Goal: Task Accomplishment & Management: Manage account settings

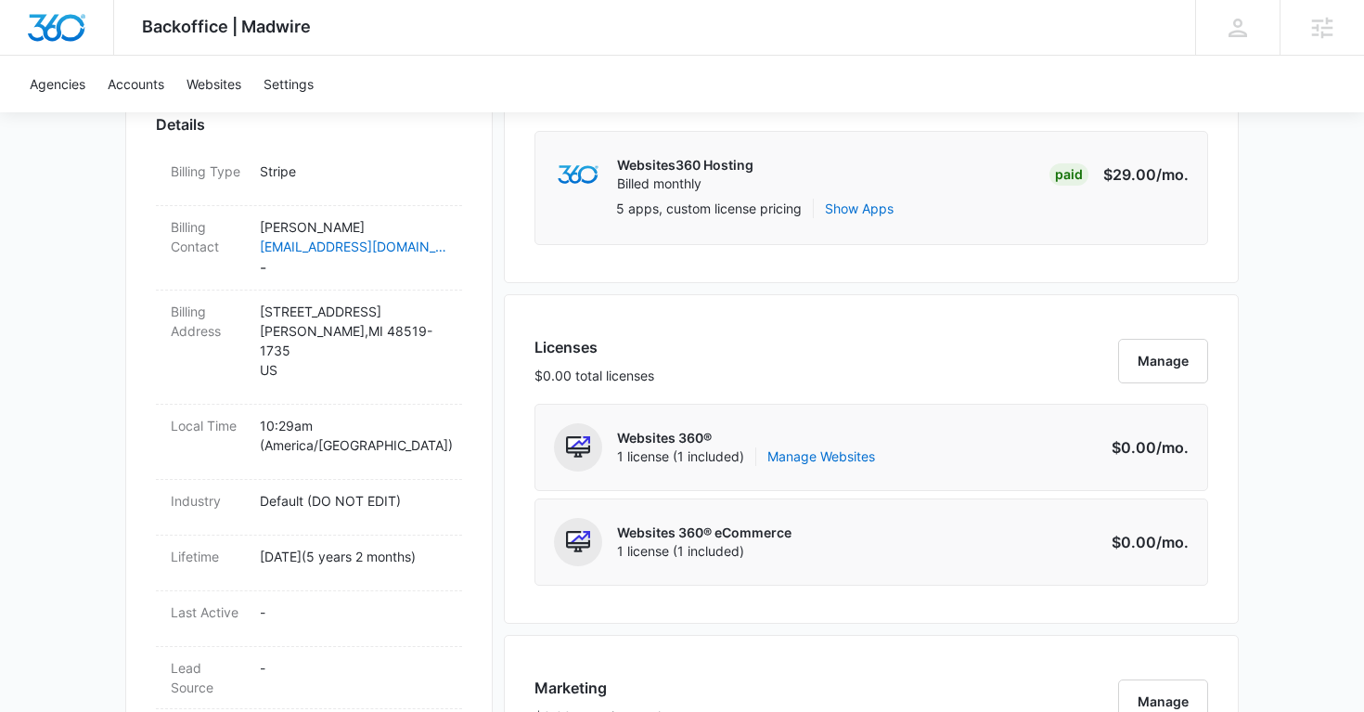
scroll to position [28, 0]
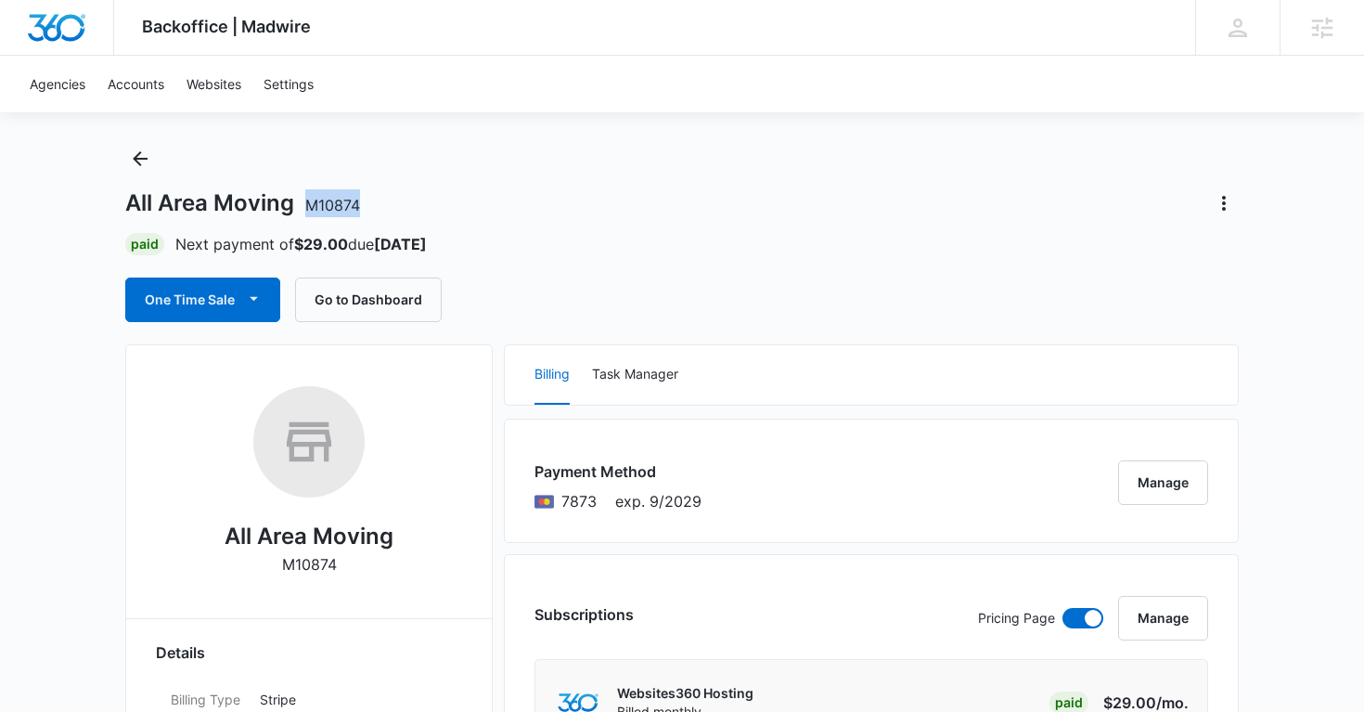
copy span "M10874"
drag, startPoint x: 376, startPoint y: 202, endPoint x: 310, endPoint y: 204, distance: 65.9
click at [308, 204] on div "All Area Moving M10874" at bounding box center [681, 203] width 1113 height 30
copy h1 "All Area Moving M10874"
drag, startPoint x: 118, startPoint y: 199, endPoint x: 412, endPoint y: 202, distance: 294.1
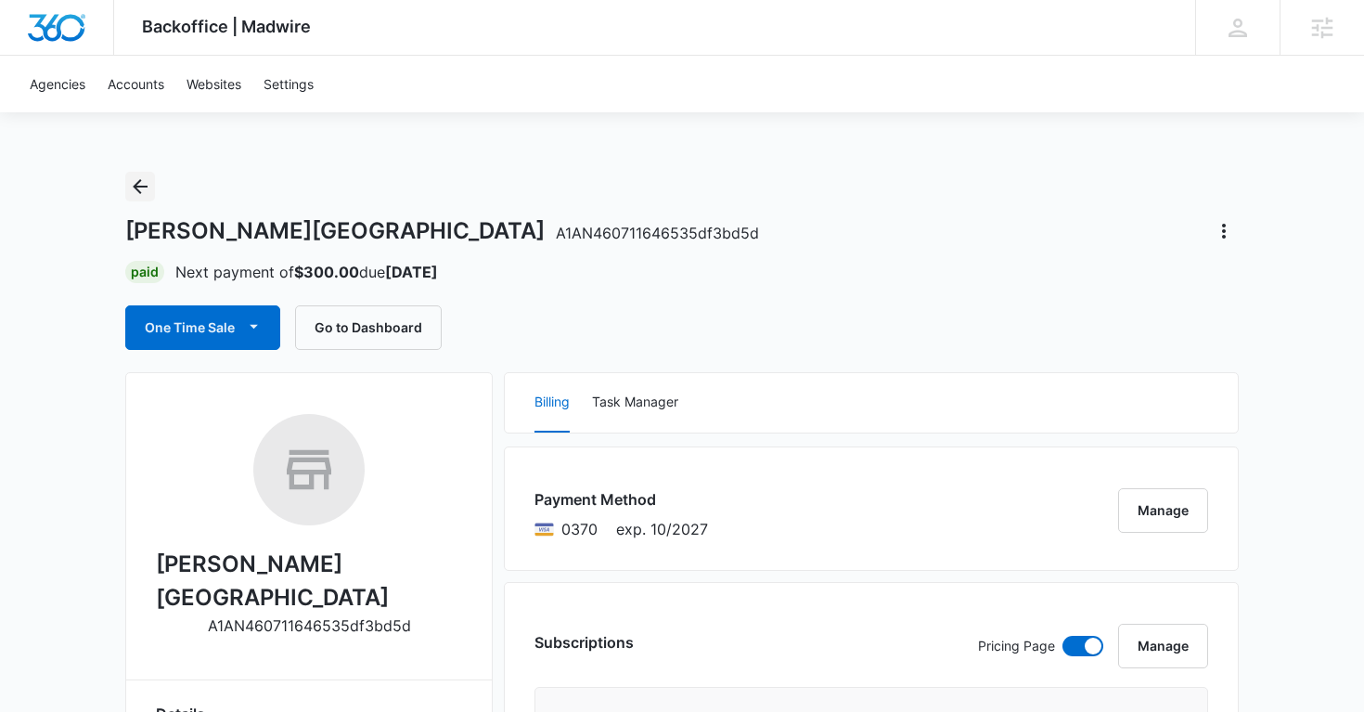
click at [142, 180] on icon "Back" at bounding box center [140, 186] width 22 height 22
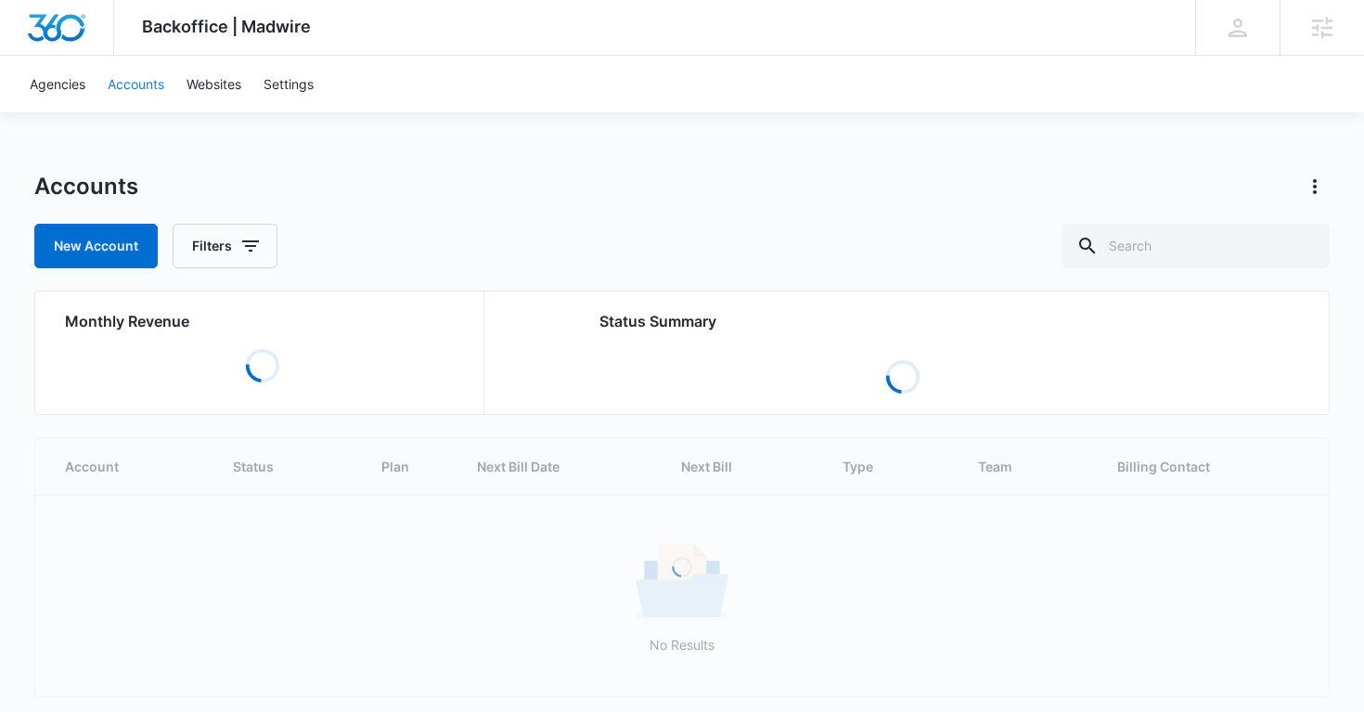
click at [154, 96] on link "Accounts" at bounding box center [135, 84] width 79 height 57
click at [1206, 244] on input "text" at bounding box center [1195, 246] width 268 height 45
paste input "M311492"
type input "M311492"
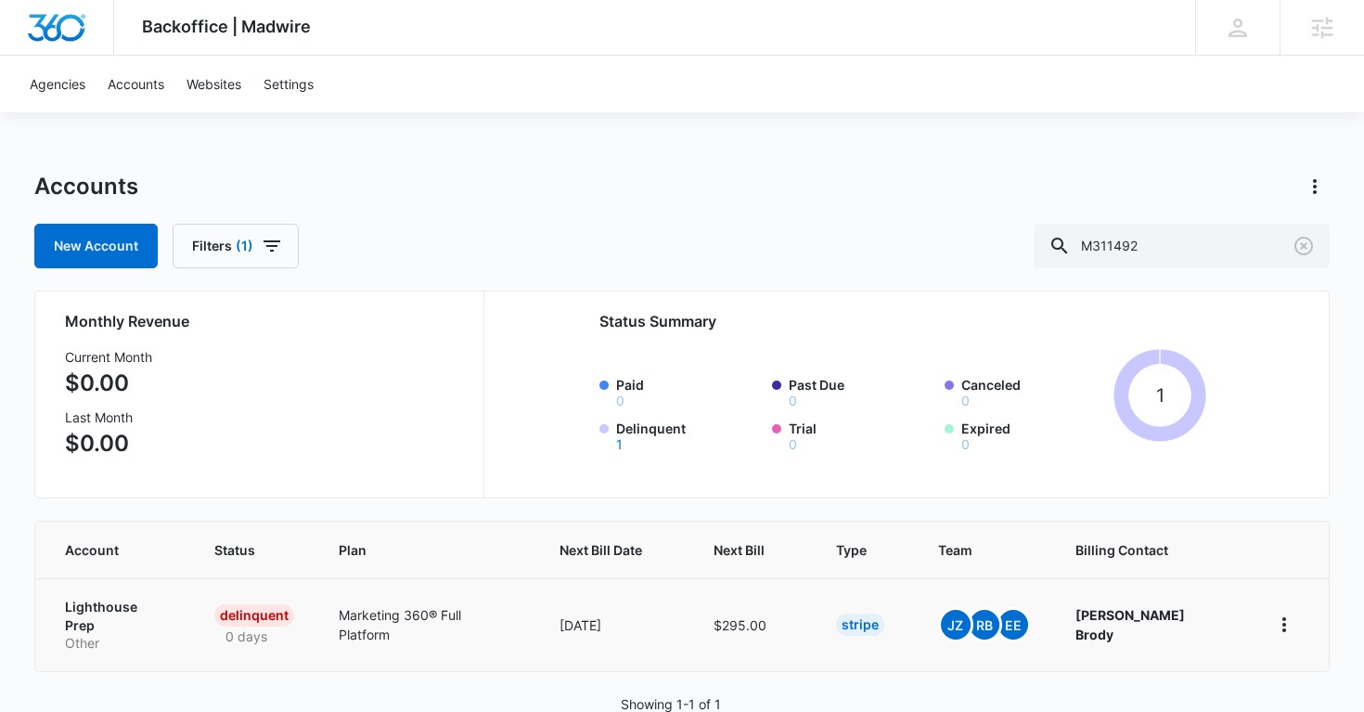
click at [112, 608] on p "Lighthouse Prep" at bounding box center [117, 615] width 105 height 36
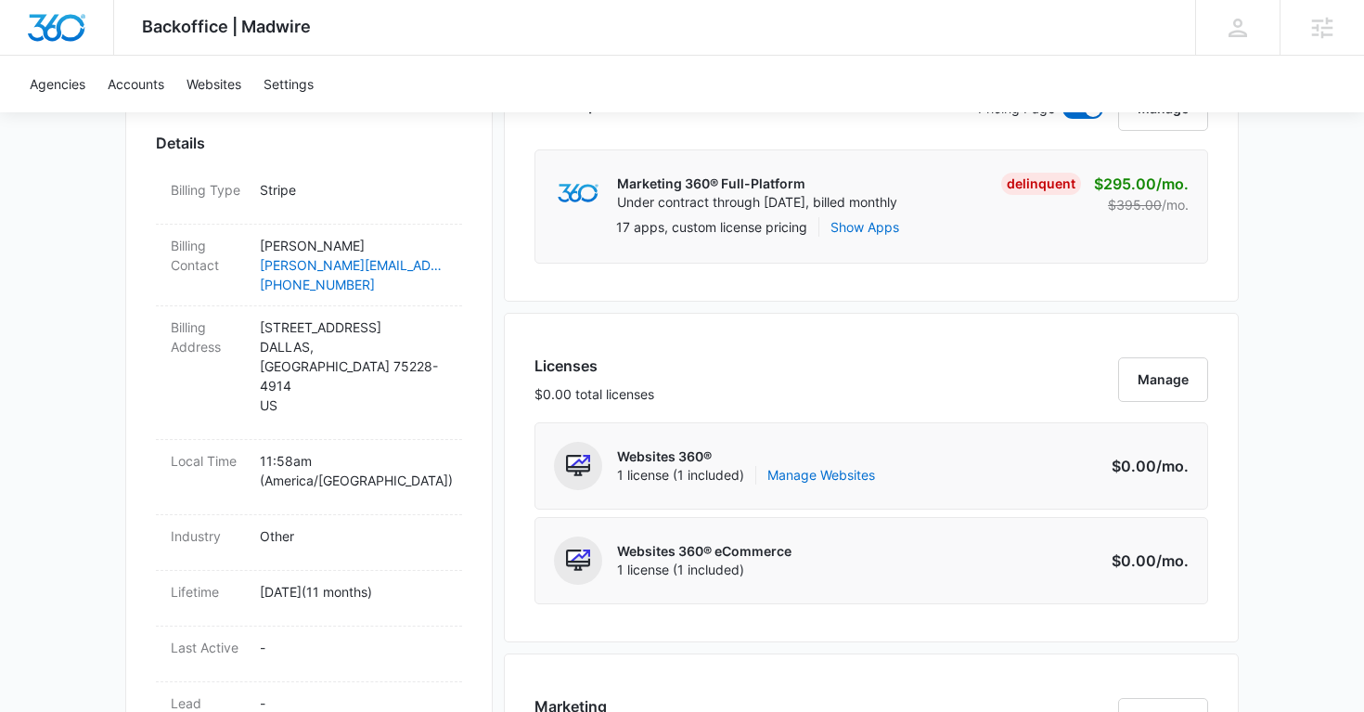
scroll to position [546, 0]
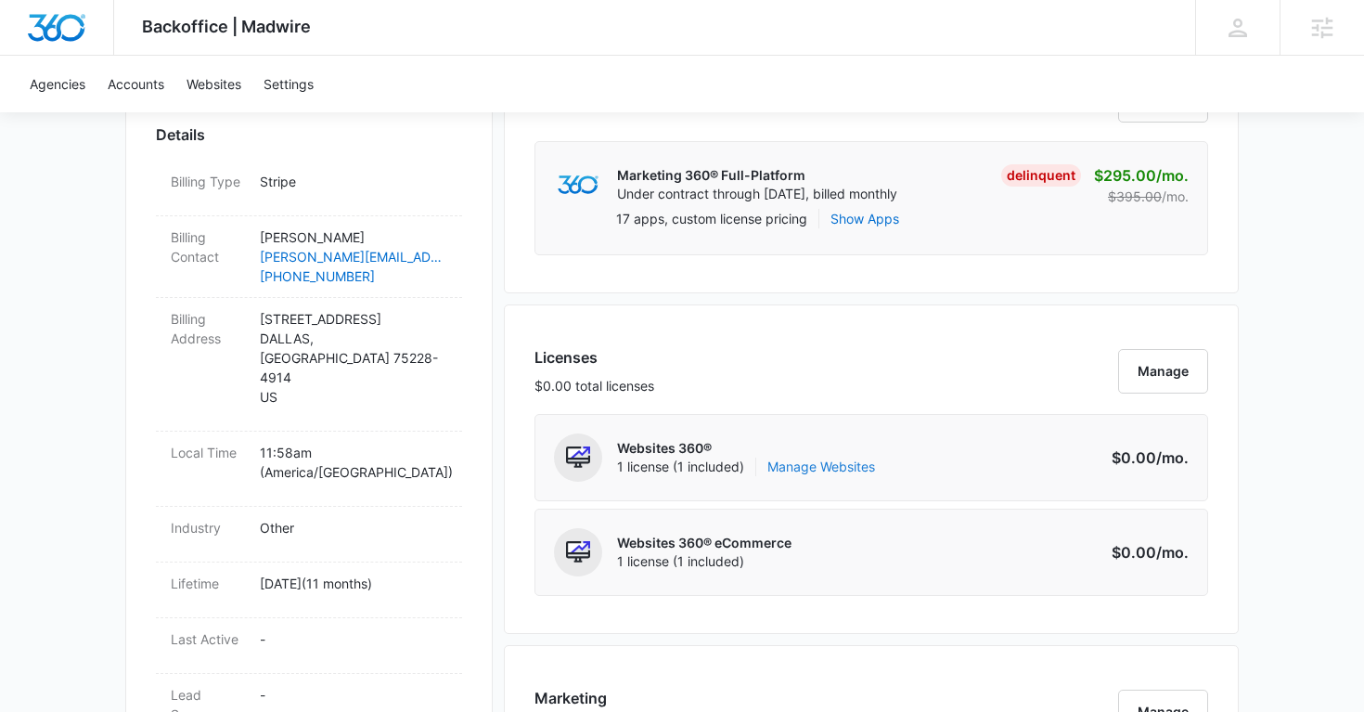
click at [808, 473] on link "Manage Websites" at bounding box center [821, 466] width 108 height 19
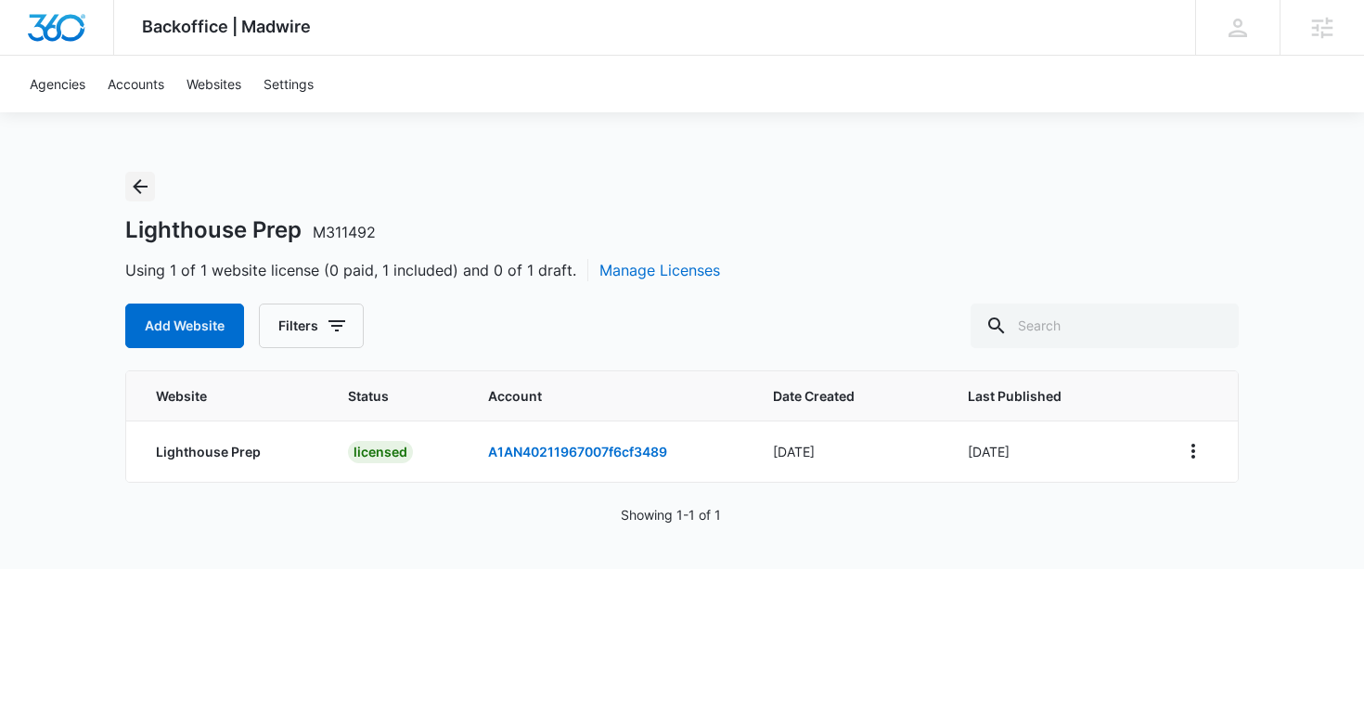
click at [137, 190] on icon "Back" at bounding box center [140, 186] width 15 height 15
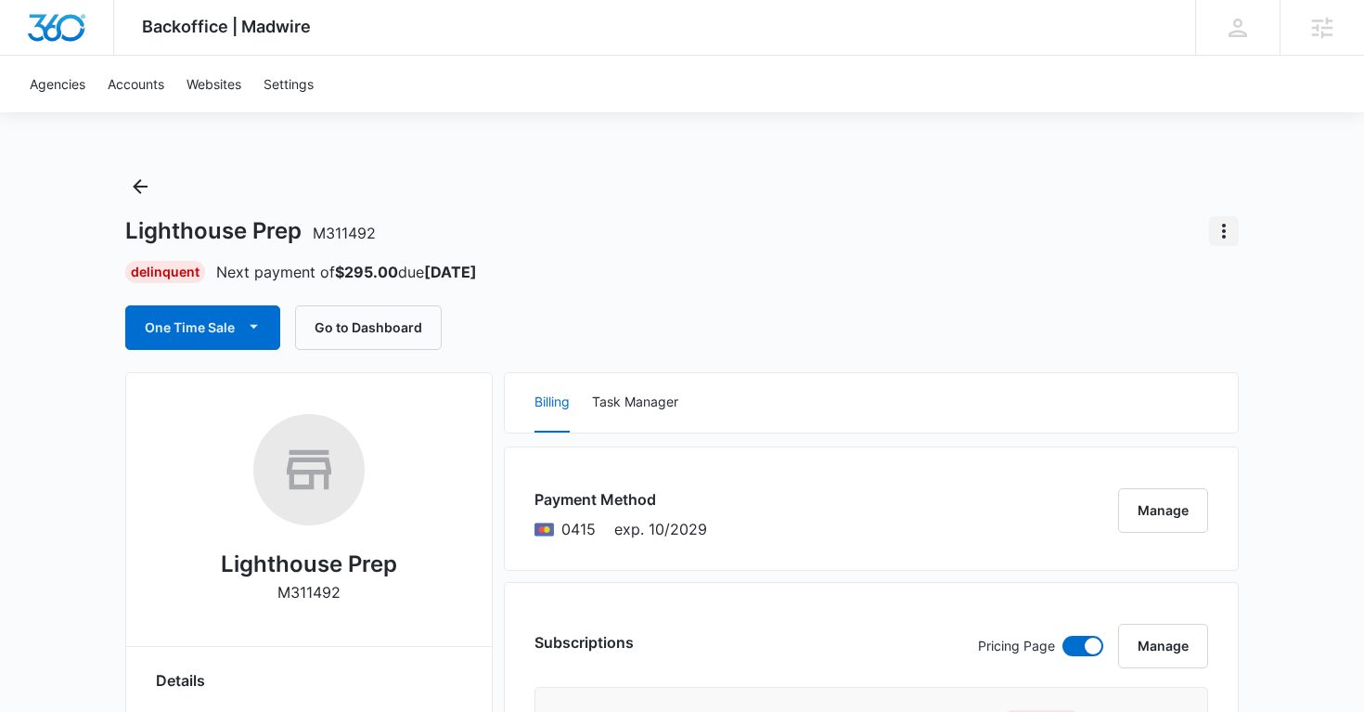
click at [1228, 233] on icon "Actions" at bounding box center [1224, 231] width 22 height 22
click at [750, 210] on div "Lighthouse Prep M311492 Delinquent Next payment of $295.00 due [DATE] One Time …" at bounding box center [681, 261] width 1113 height 178
click at [1225, 232] on icon "Actions" at bounding box center [1224, 231] width 22 height 22
click at [1136, 345] on div "Close Account" at bounding box center [1147, 338] width 91 height 13
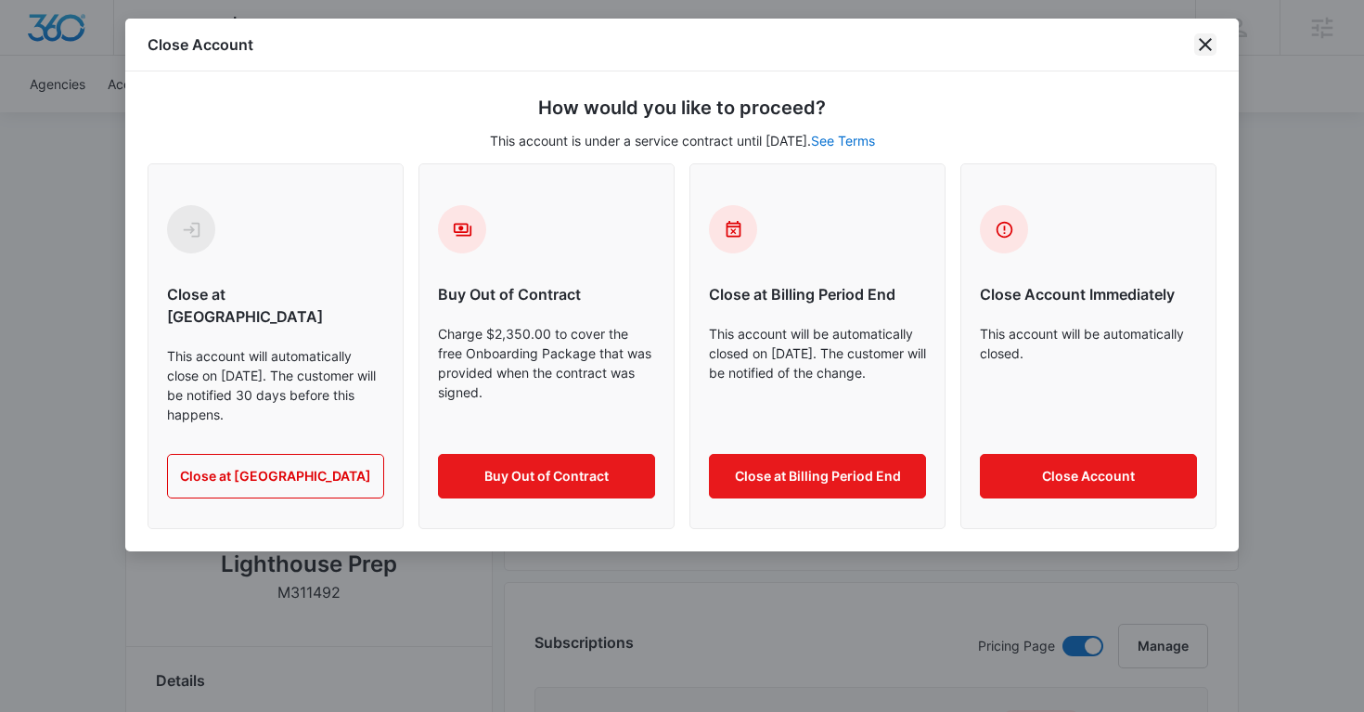
click at [1199, 45] on icon "close" at bounding box center [1205, 44] width 22 height 22
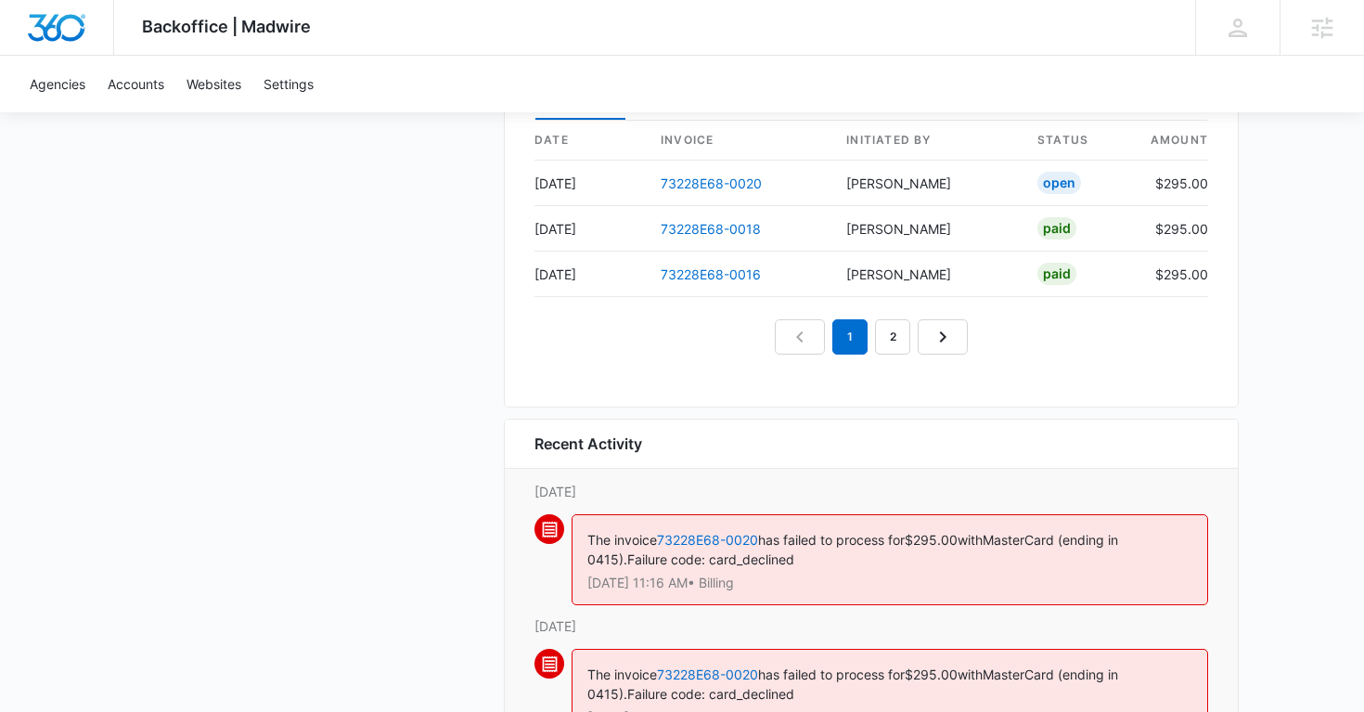
scroll to position [1972, 0]
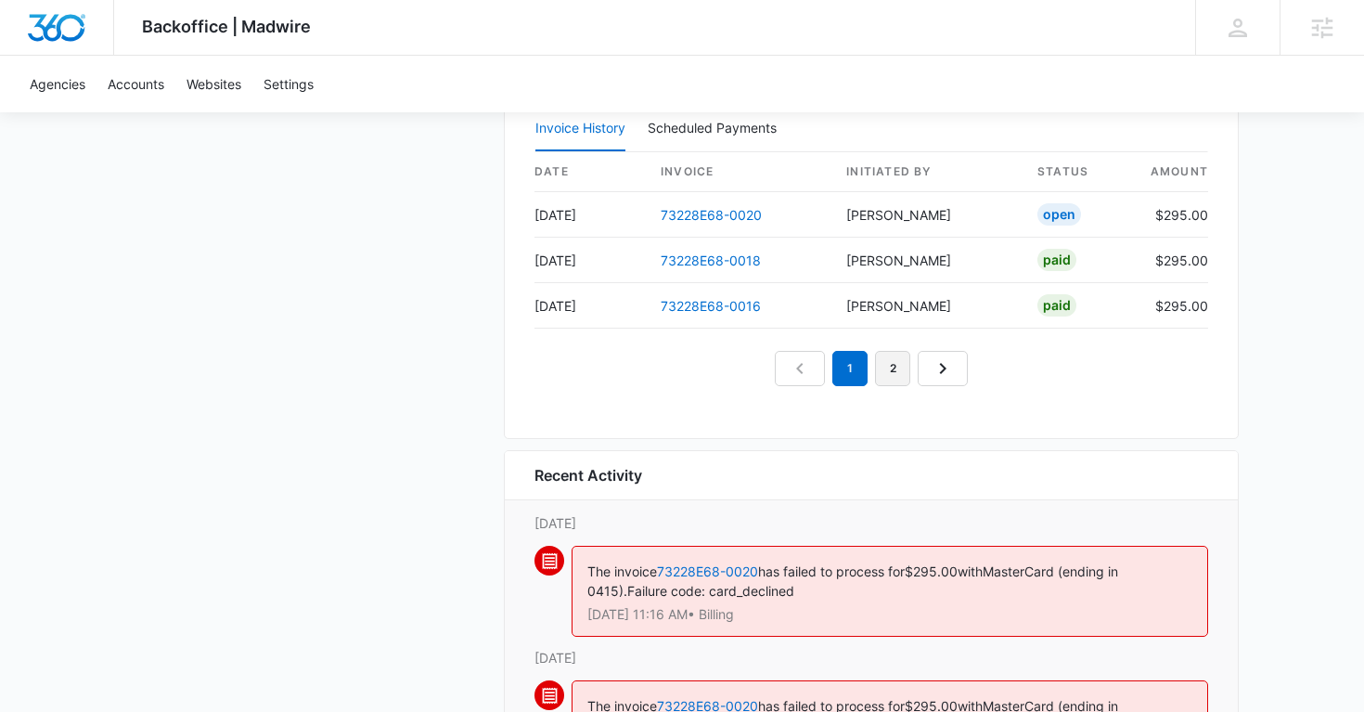
click at [901, 378] on link "2" at bounding box center [892, 368] width 35 height 35
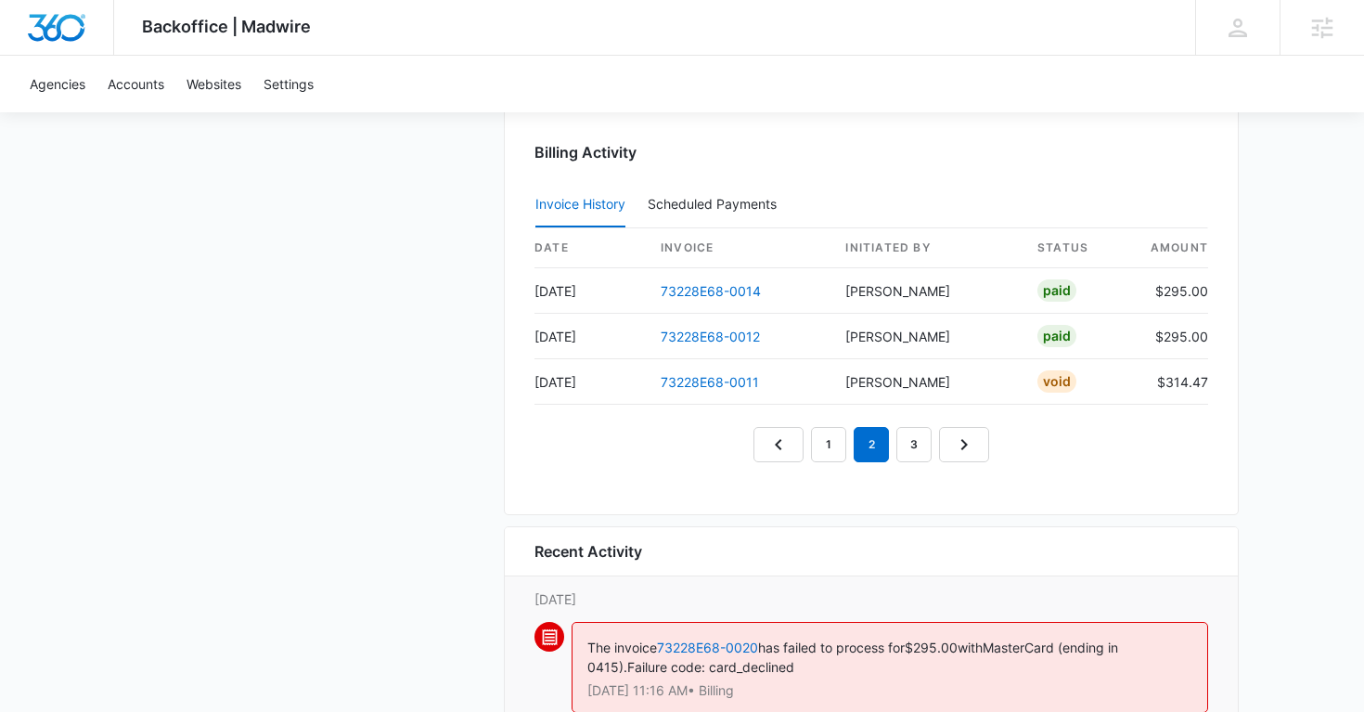
scroll to position [1886, 0]
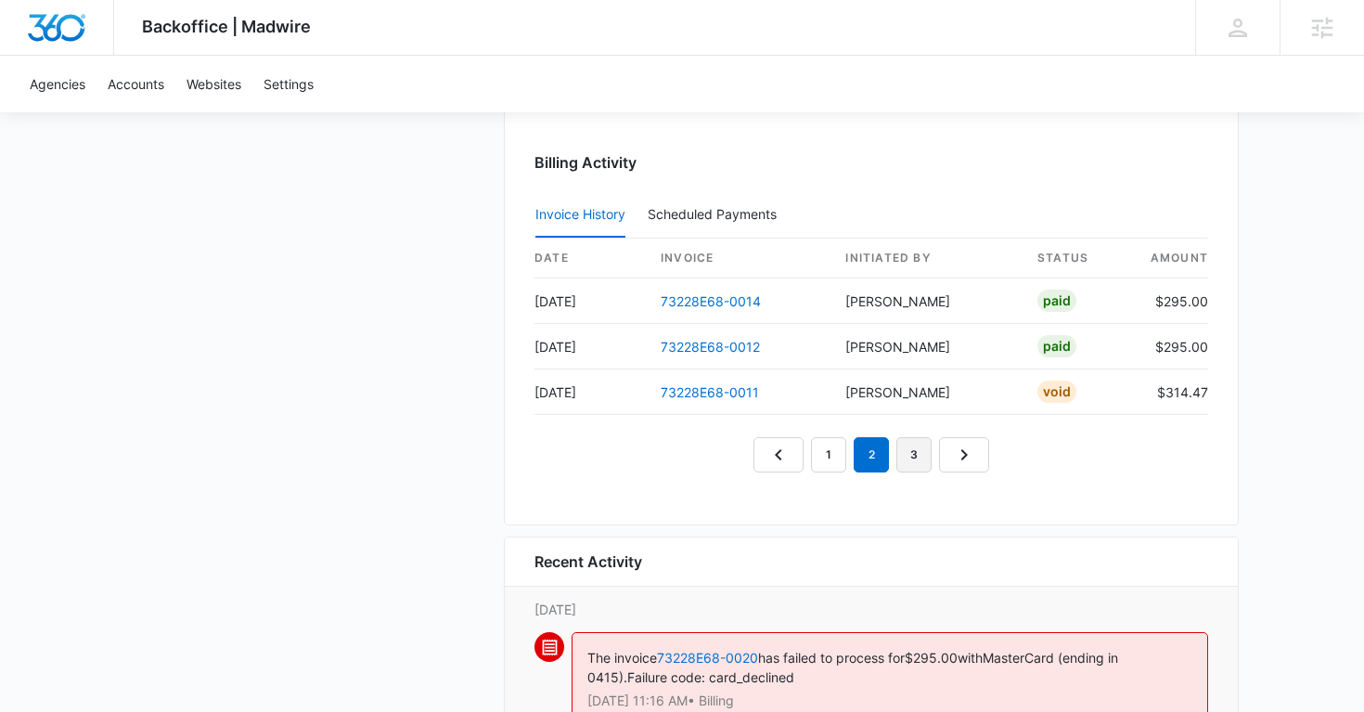
click at [910, 451] on link "3" at bounding box center [913, 454] width 35 height 35
click at [931, 457] on link "4" at bounding box center [935, 454] width 35 height 35
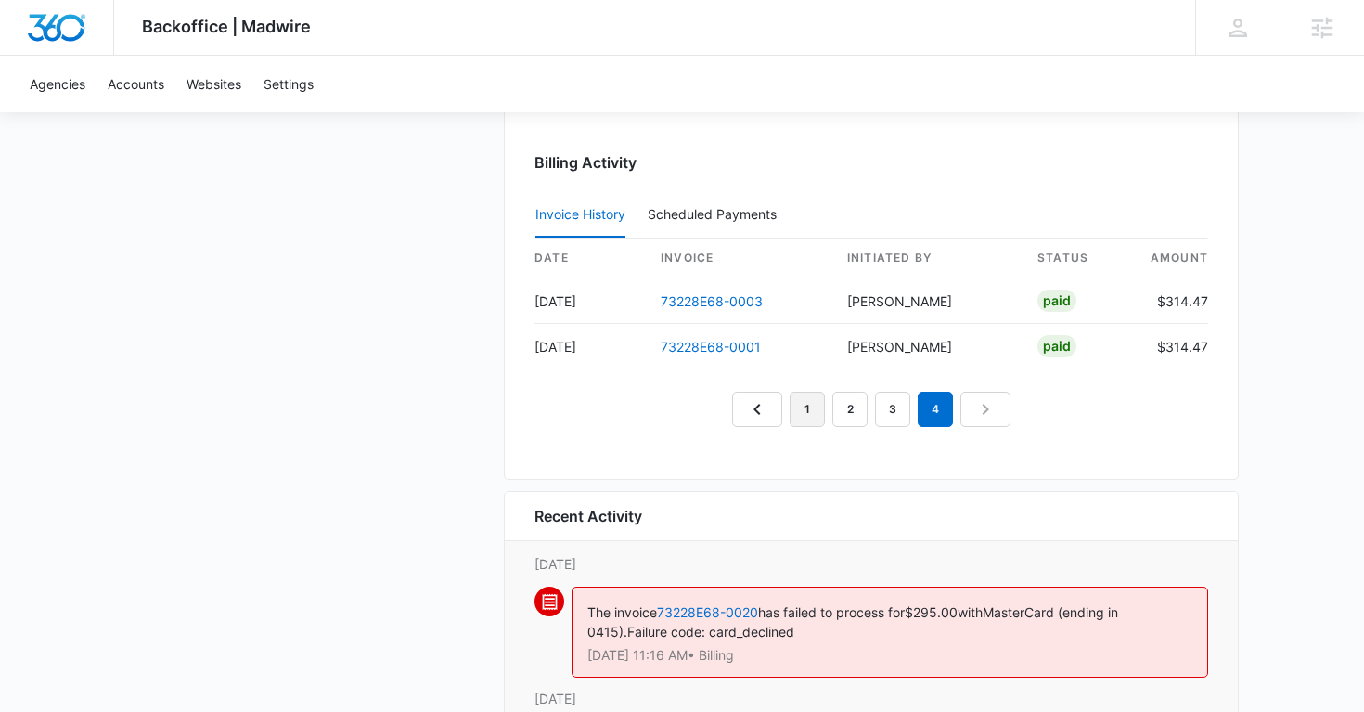
click at [809, 415] on link "1" at bounding box center [807, 409] width 35 height 35
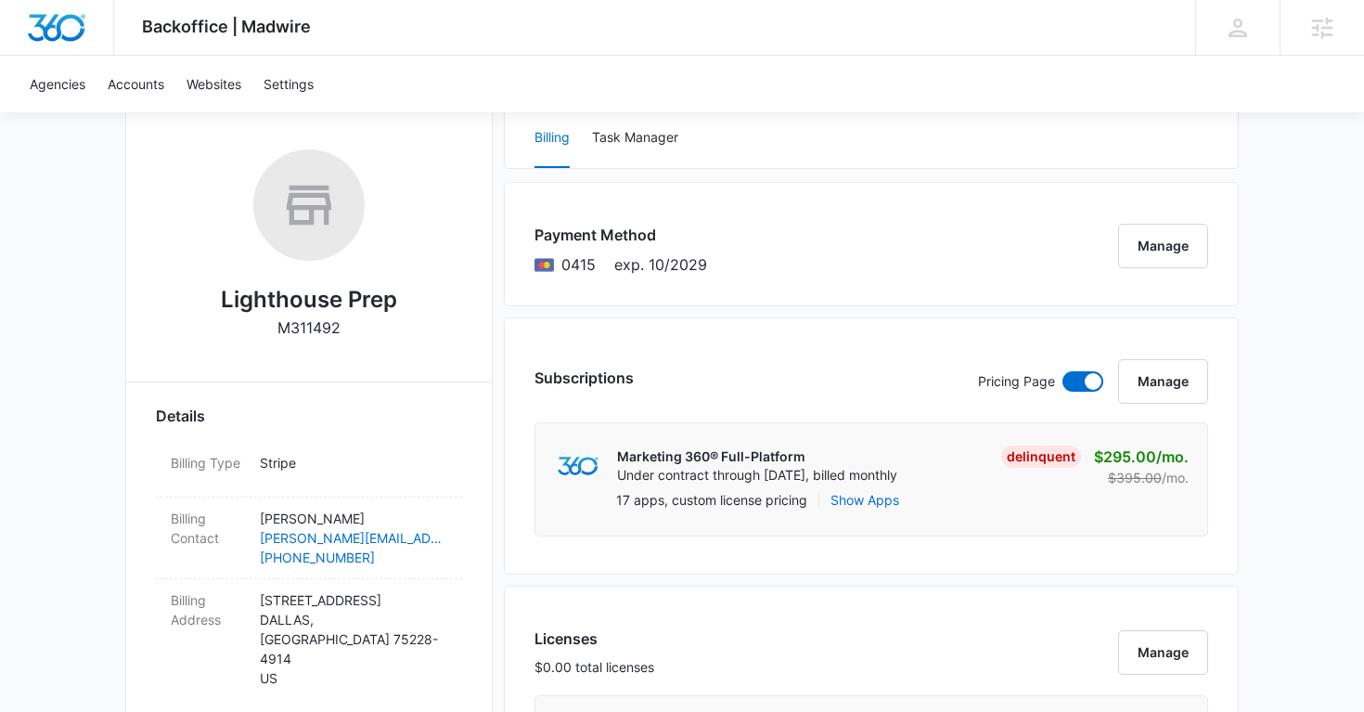
scroll to position [0, 0]
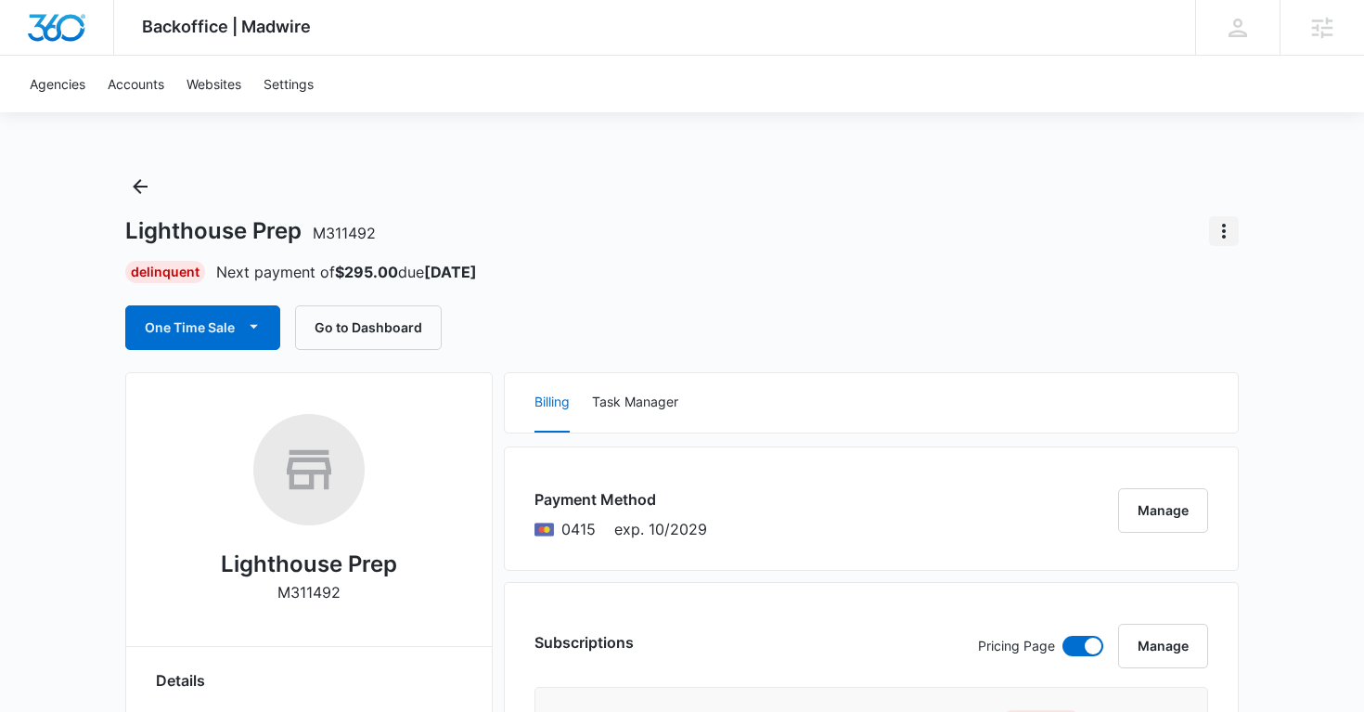
click at [1225, 231] on icon "Actions" at bounding box center [1224, 231] width 22 height 22
click at [1144, 332] on div "Close Account" at bounding box center [1147, 338] width 91 height 13
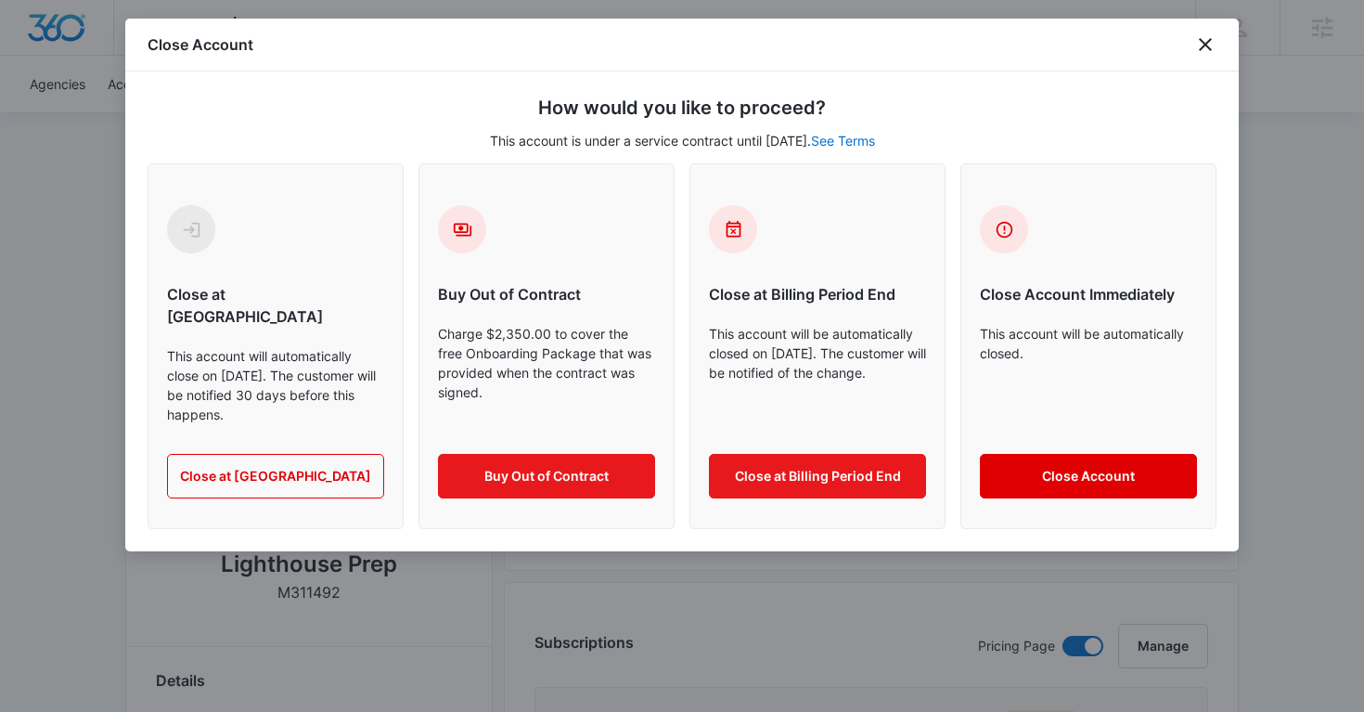
click at [1072, 454] on button "Close Account" at bounding box center [1088, 476] width 217 height 45
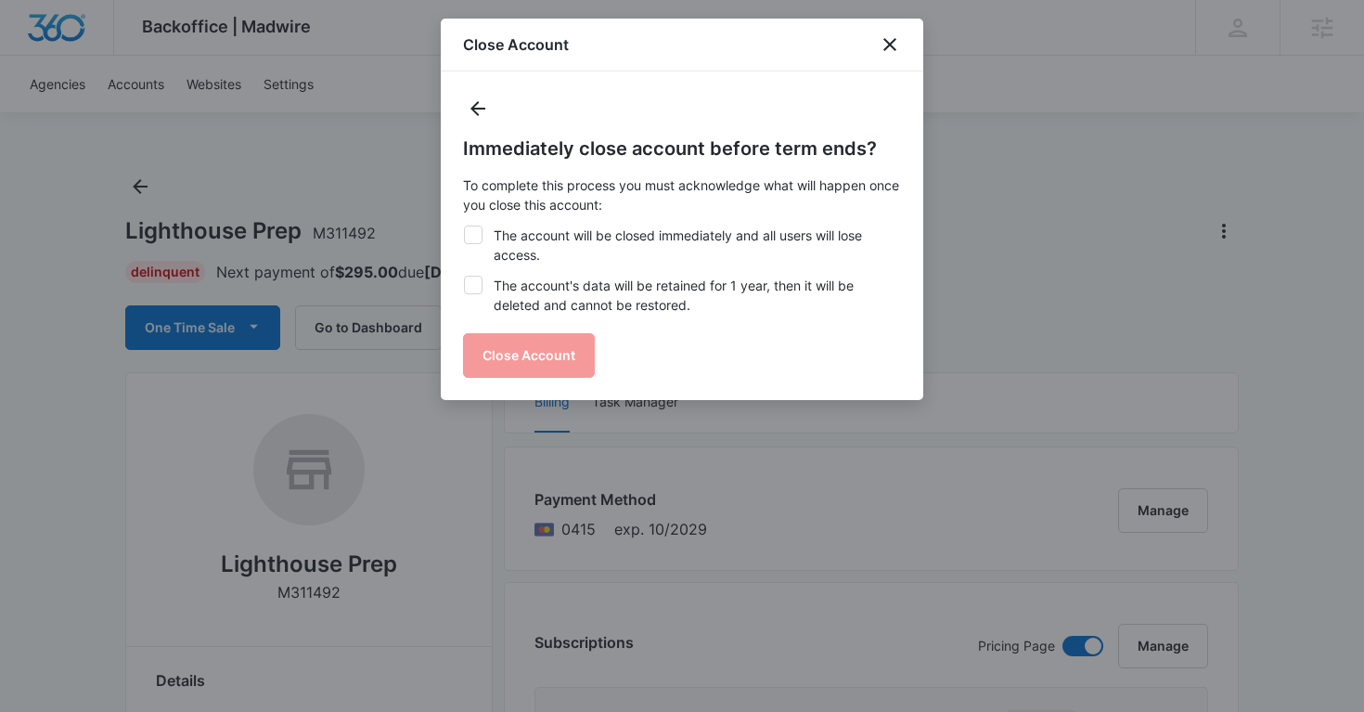
click at [488, 282] on label "The account's data will be retained for 1 year, then it will be deleted and can…" at bounding box center [682, 295] width 438 height 39
click at [464, 276] on input "The account's data will be retained for 1 year, then it will be deleted and can…" at bounding box center [463, 276] width 1 height 1
checkbox input "true"
click at [475, 233] on icon at bounding box center [473, 234] width 11 height 8
click at [464, 226] on input "The account will be closed immediately and all users will lose access." at bounding box center [463, 225] width 1 height 1
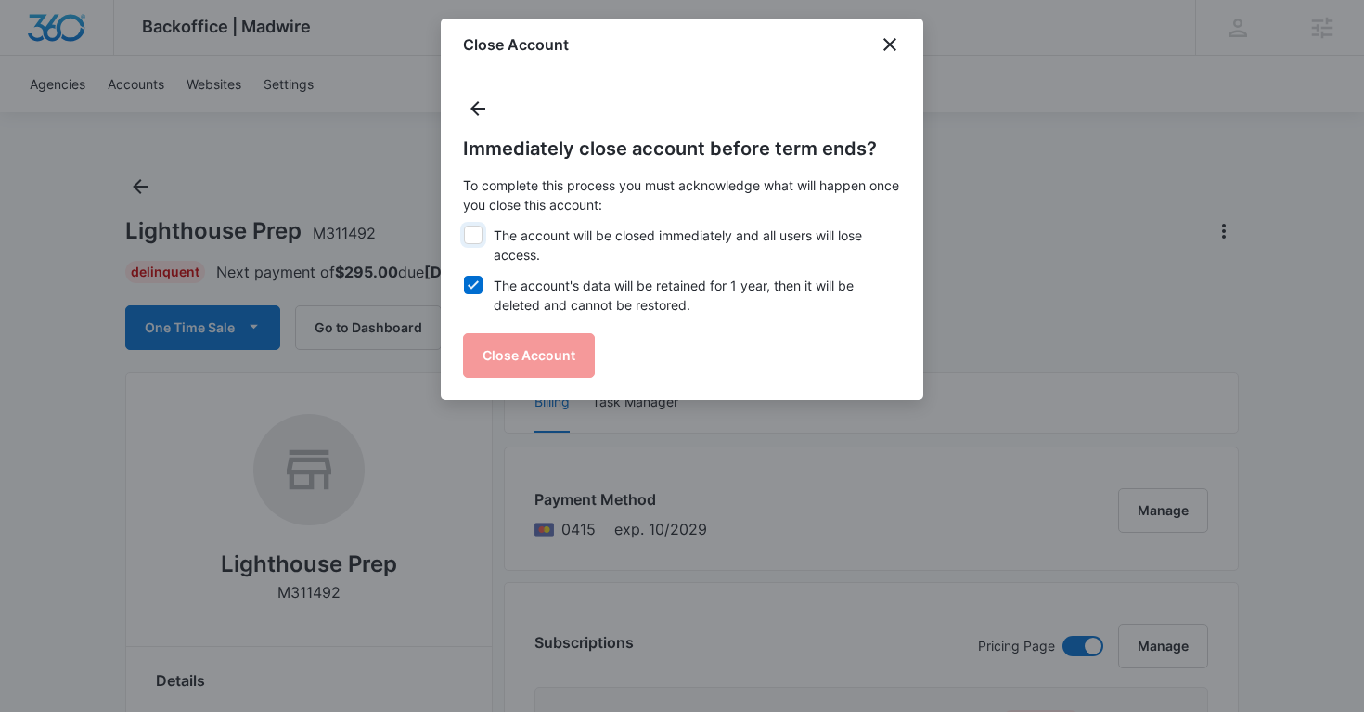
checkbox input "true"
click at [482, 343] on button "Close Account" at bounding box center [529, 355] width 132 height 45
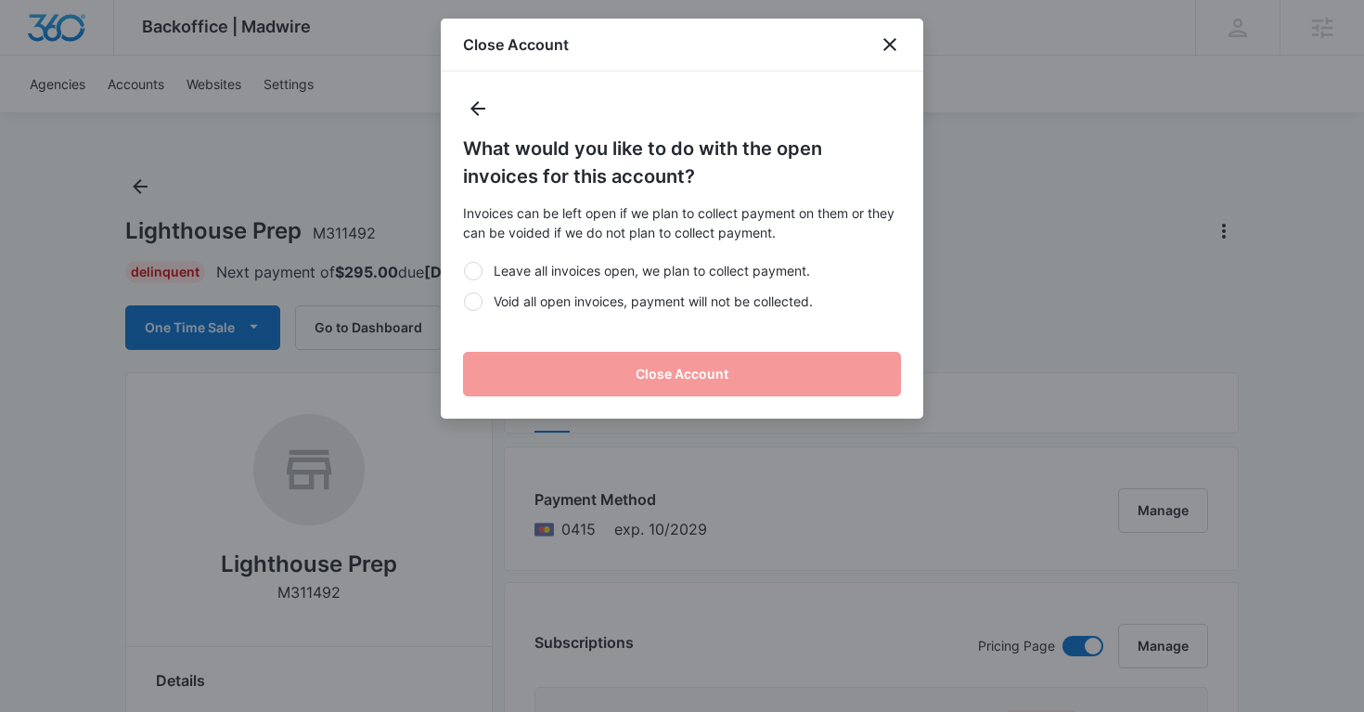
click at [469, 302] on div at bounding box center [473, 301] width 19 height 19
click at [464, 302] on input "Void all open invoices, payment will not be collected." at bounding box center [463, 301] width 1 height 1
radio input "true"
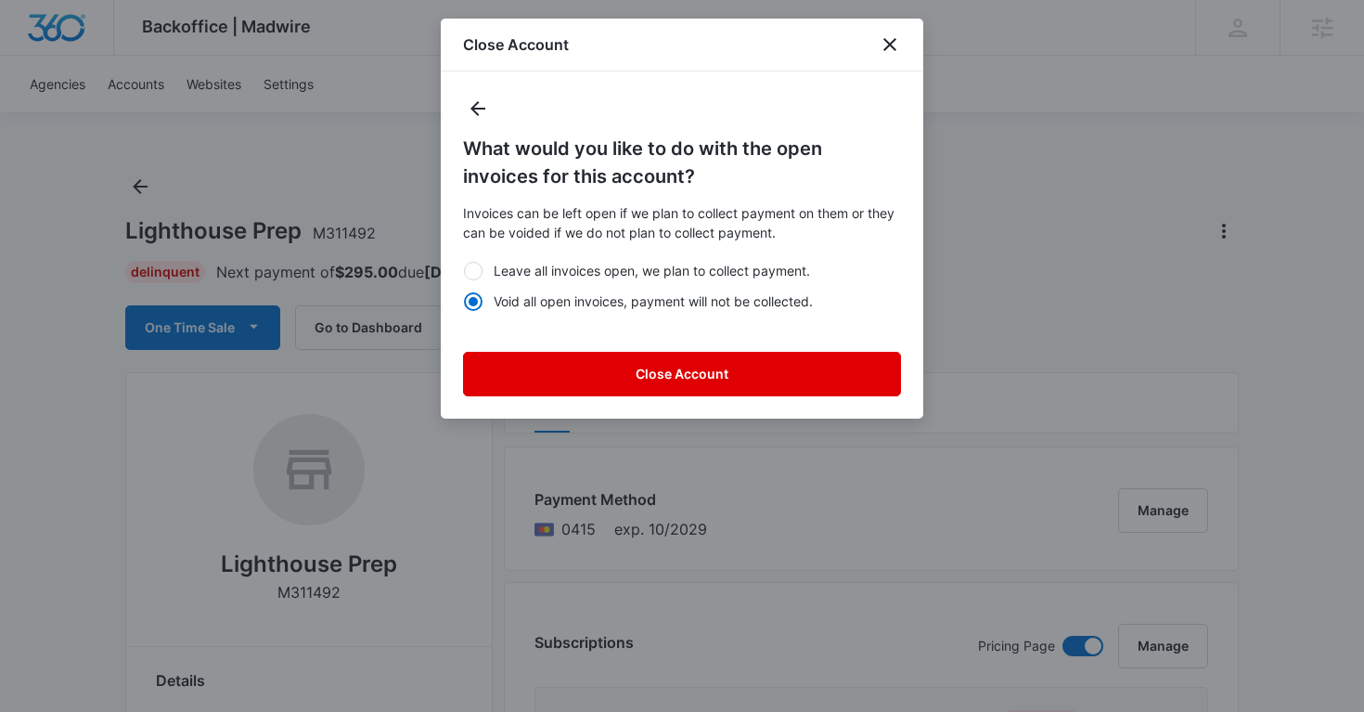
click at [557, 392] on button "Close Account" at bounding box center [682, 374] width 438 height 45
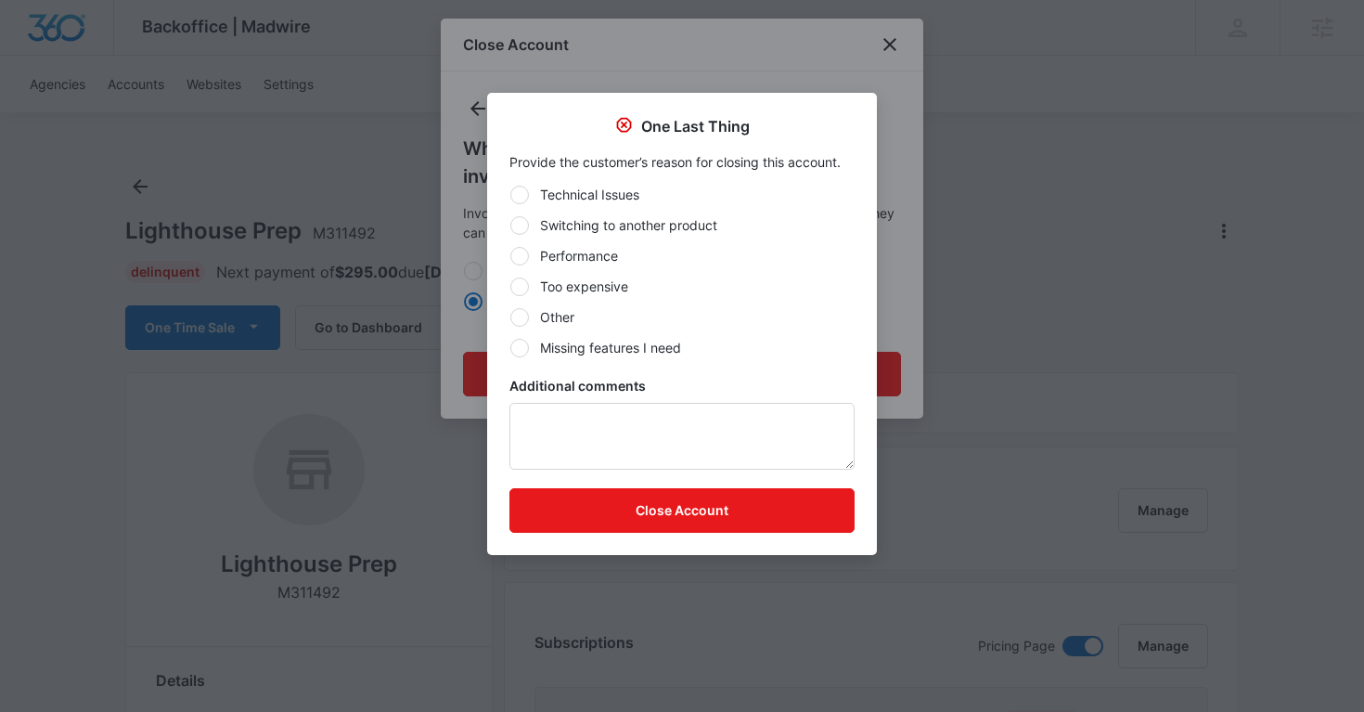
click at [522, 322] on div at bounding box center [519, 317] width 19 height 19
click at [510, 317] on input "Other" at bounding box center [509, 316] width 1 height 1
radio input "true"
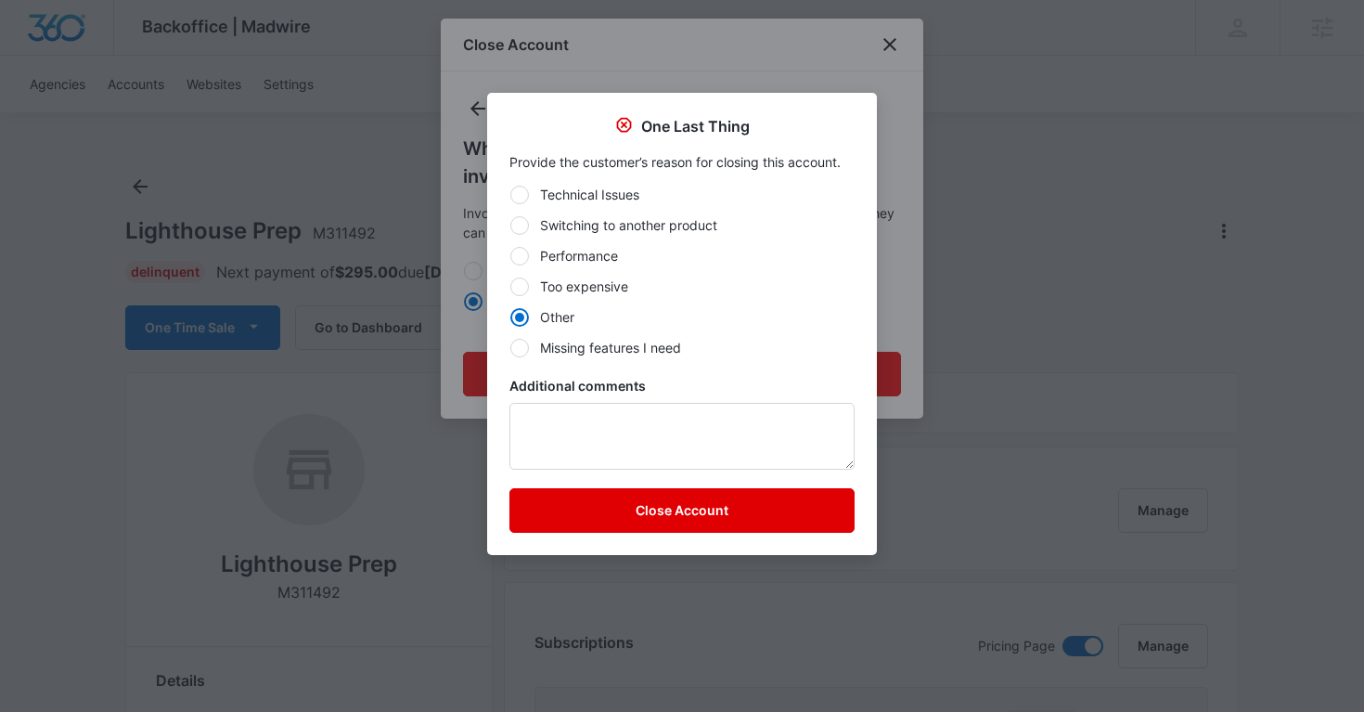
click at [575, 515] on button "Close Account" at bounding box center [681, 510] width 345 height 45
